Goal: Transaction & Acquisition: Obtain resource

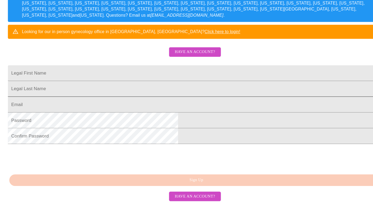
scroll to position [135, 0]
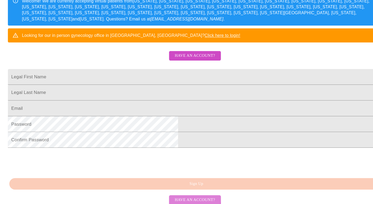
click at [177, 194] on span "Have an account?" at bounding box center [186, 197] width 38 height 7
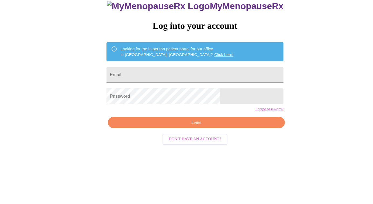
scroll to position [14, 0]
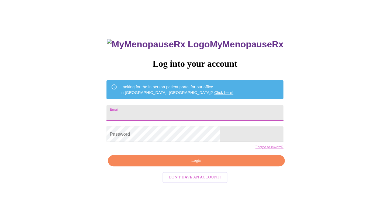
click at [156, 107] on input "Email" at bounding box center [186, 107] width 169 height 15
type input "[EMAIL_ADDRESS][DOMAIN_NAME]"
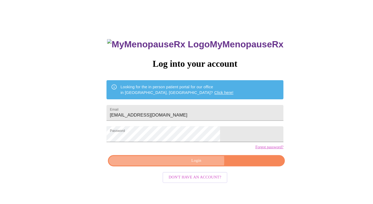
click at [189, 157] on span "Login" at bounding box center [187, 153] width 157 height 7
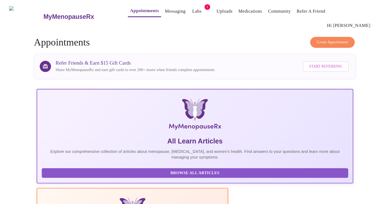
click at [184, 13] on link "Labs" at bounding box center [188, 11] width 9 height 8
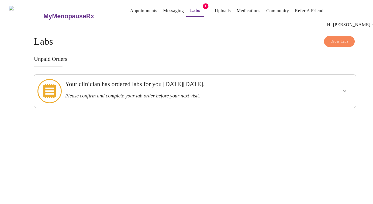
click at [184, 89] on h3 "Please confirm and complete your lab order before your next visit." at bounding box center [171, 92] width 219 height 6
click at [330, 84] on icon "show more" at bounding box center [329, 87] width 6 height 6
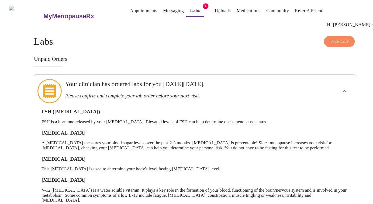
click at [22, 104] on div "Order Labs Labs Unpaid Orders Your clinician has ordered labs for you [DATE][DA…" at bounding box center [186, 151] width 345 height 234
click at [319, 37] on span "Order Labs" at bounding box center [324, 40] width 17 height 6
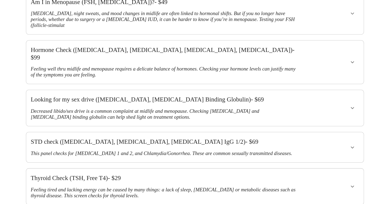
scroll to position [85, 0]
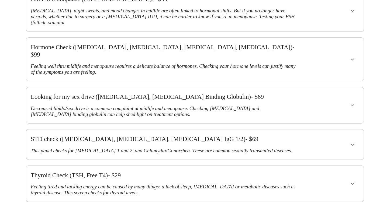
click at [340, 144] on icon "show more" at bounding box center [336, 147] width 6 height 6
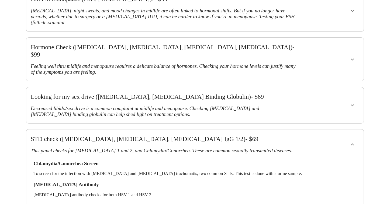
click at [338, 146] on icon "show more" at bounding box center [336, 147] width 3 height 2
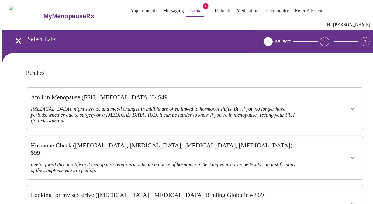
scroll to position [0, 0]
click at [156, 10] on link "Messaging" at bounding box center [166, 10] width 20 height 8
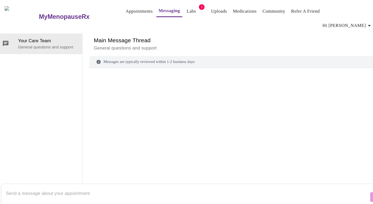
click at [124, 12] on link "Appointments" at bounding box center [137, 11] width 26 height 8
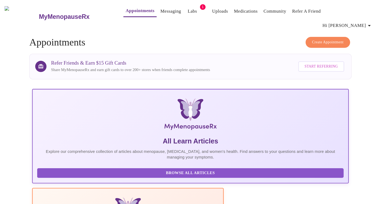
click at [184, 11] on link "Labs" at bounding box center [188, 11] width 9 height 8
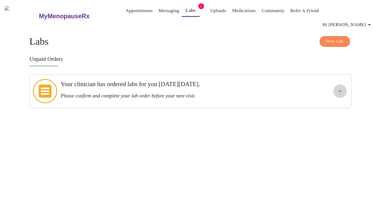
click at [326, 84] on icon "show more" at bounding box center [329, 87] width 6 height 6
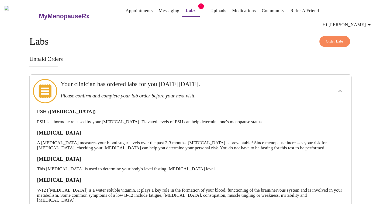
click at [18, 99] on div "Order Labs Labs Unpaid Orders Your clinician has ordered labs for you [DATE][DA…" at bounding box center [186, 151] width 345 height 234
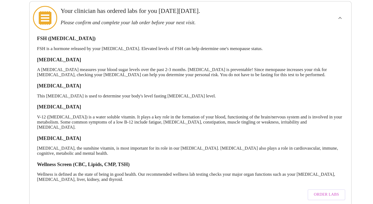
scroll to position [69, 0]
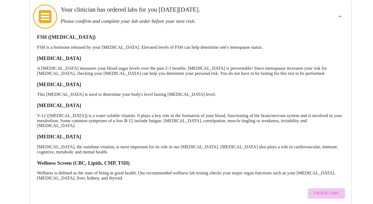
click at [316, 184] on span "Order Labs" at bounding box center [316, 187] width 24 height 7
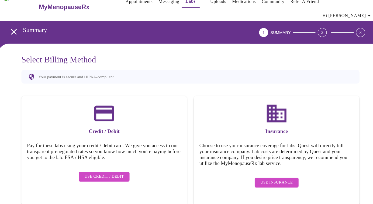
click at [256, 171] on span "Use Insurance" at bounding box center [268, 174] width 31 height 7
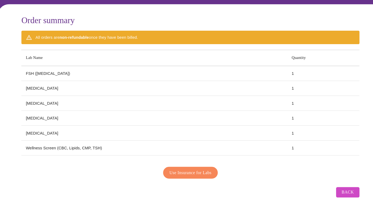
scroll to position [40, 0]
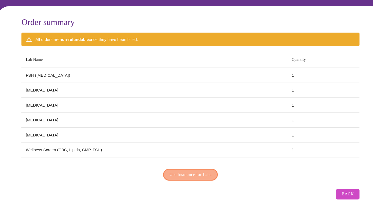
click at [185, 168] on span "Use Insurance for Labs" at bounding box center [186, 171] width 40 height 7
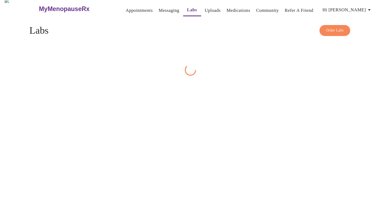
scroll to position [9, 0]
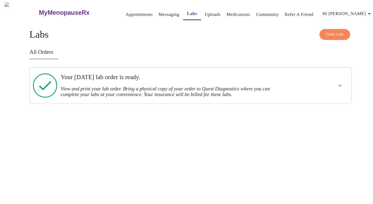
click at [326, 79] on icon "show more" at bounding box center [329, 82] width 6 height 6
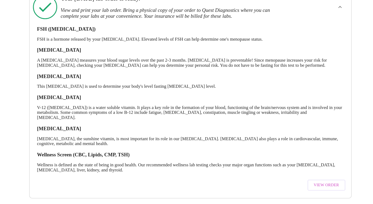
scroll to position [76, 0]
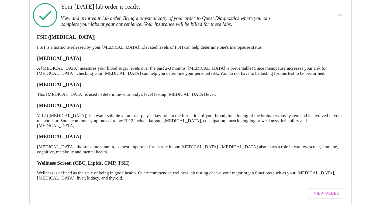
click at [315, 183] on span "View Order" at bounding box center [316, 186] width 24 height 7
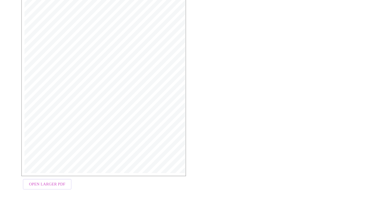
scroll to position [127, 0]
click at [57, 180] on span "Open Larger PDF" at bounding box center [49, 183] width 35 height 7
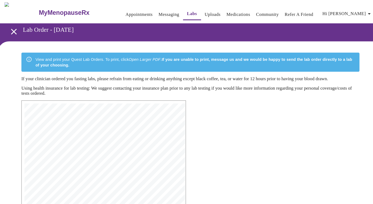
scroll to position [0, 0]
click at [186, 112] on div "MyMenopauseRx Medical Group [STREET_ADDRESS] Phone: [PHONE_NUMBER] Fax: [PHONE_…" at bounding box center [186, 206] width 332 height 229
